Goal: Task Accomplishment & Management: Manage account settings

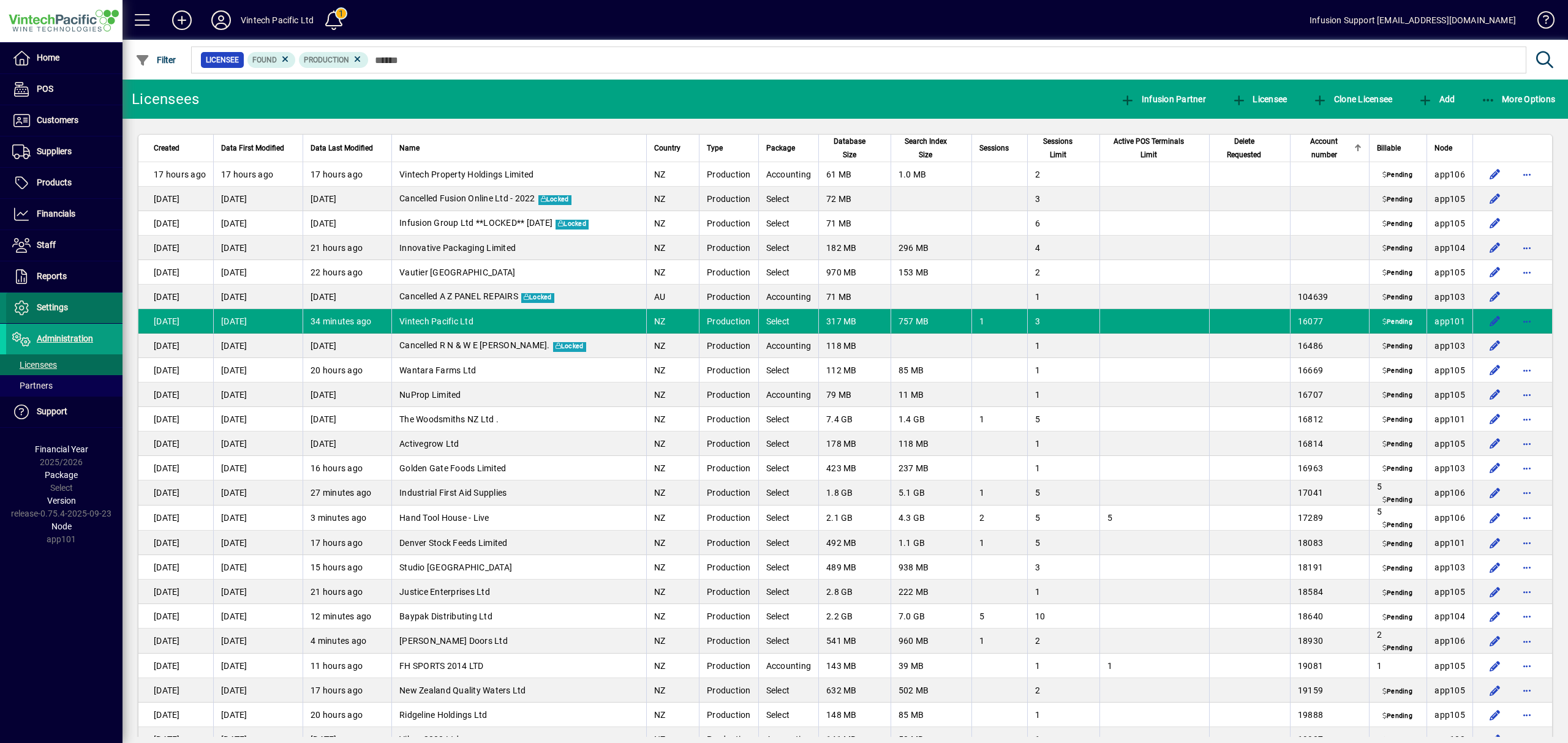
click at [55, 305] on span "Settings" at bounding box center [53, 307] width 32 height 10
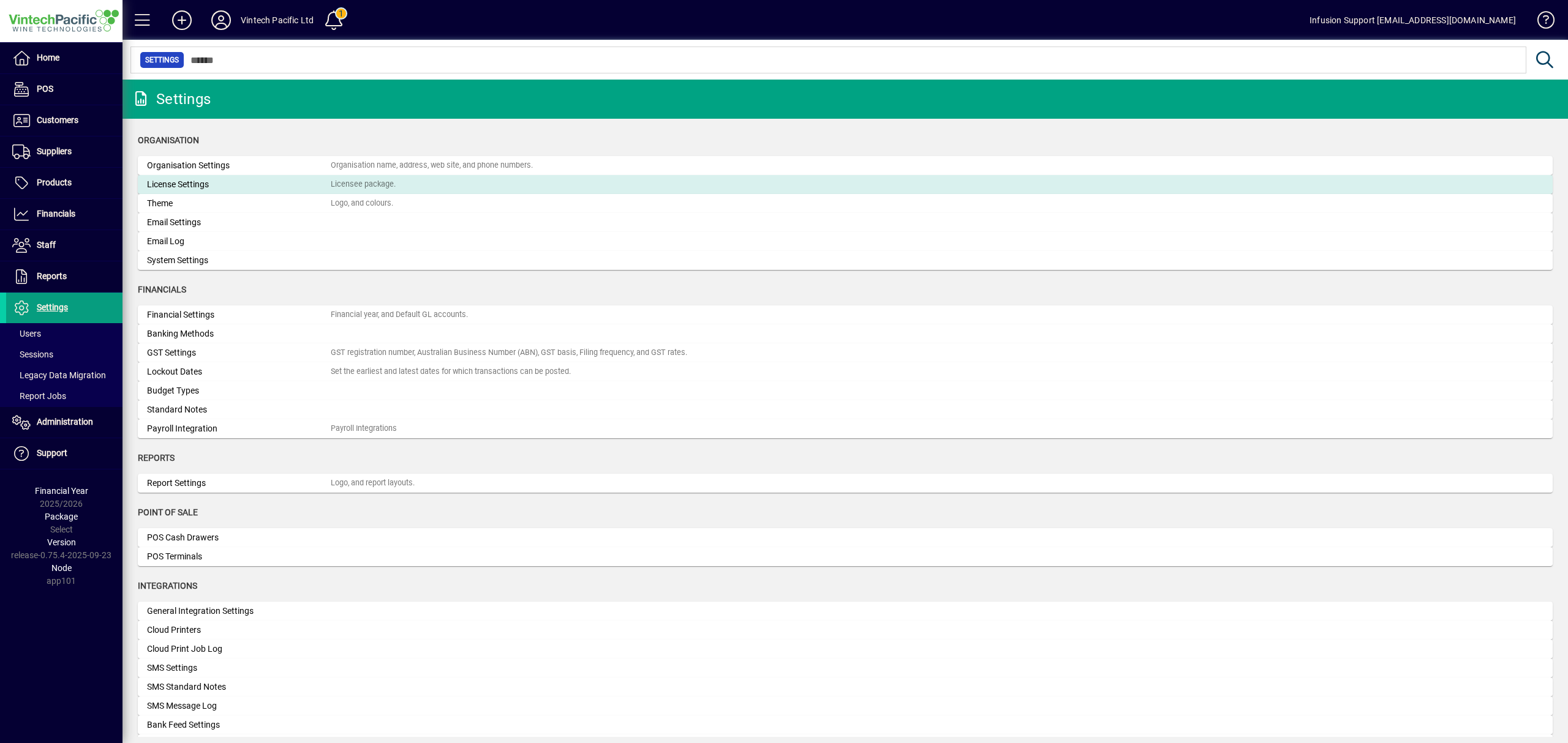
click at [204, 187] on div "License Settings" at bounding box center [239, 184] width 184 height 13
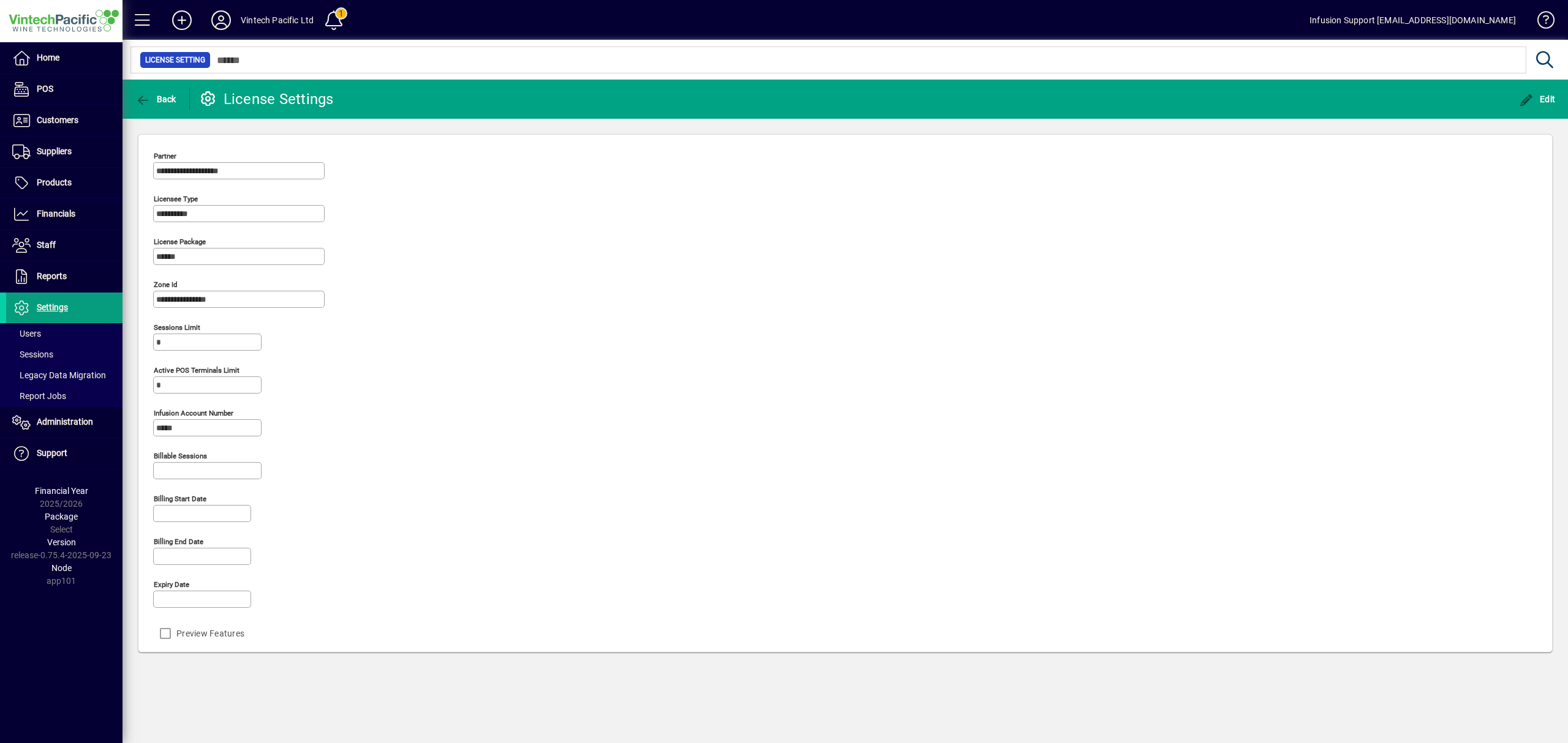
click at [222, 25] on icon at bounding box center [221, 20] width 25 height 19
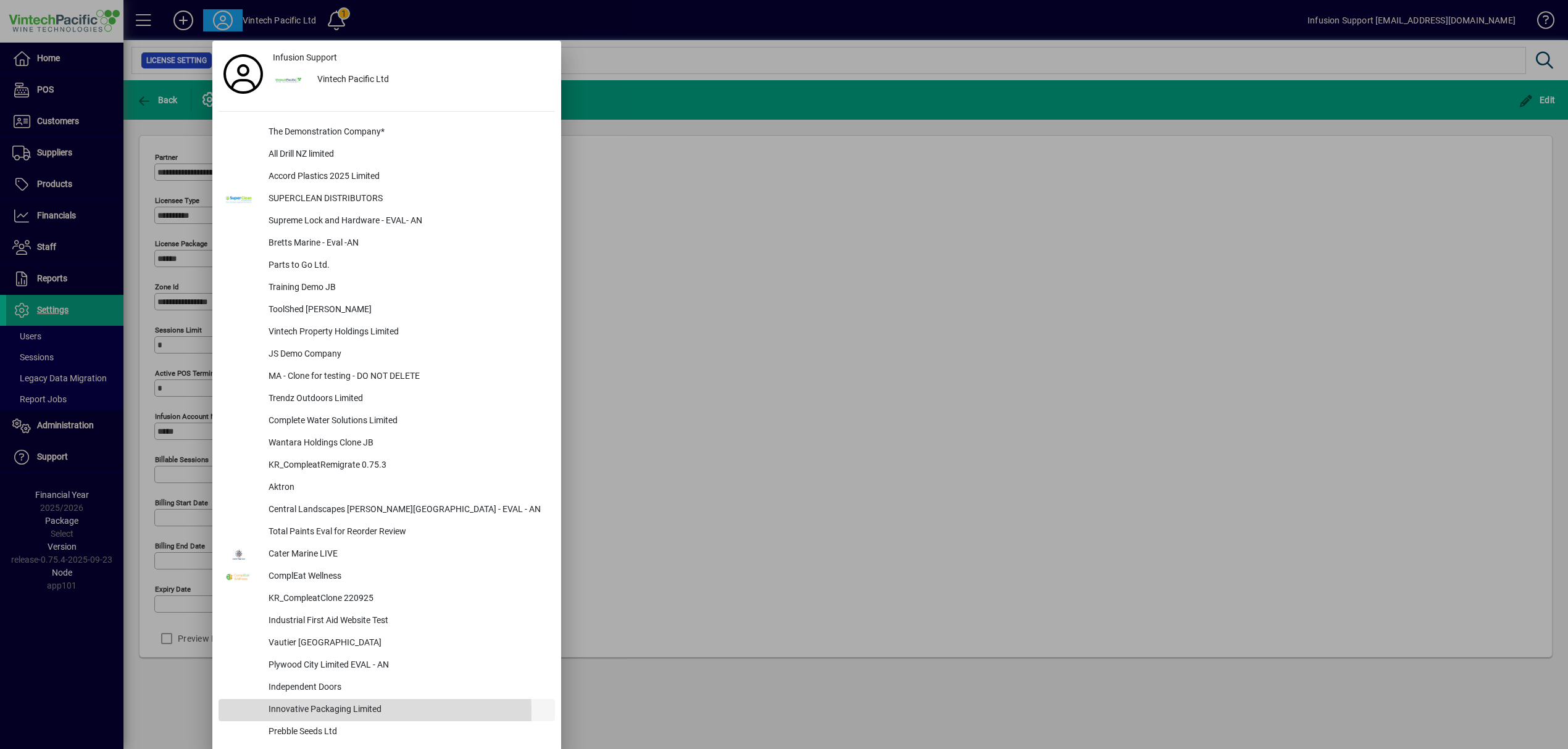
click at [302, 712] on div "Innovative Packaging Limited" at bounding box center [406, 710] width 296 height 22
